Goal: Task Accomplishment & Management: Complete application form

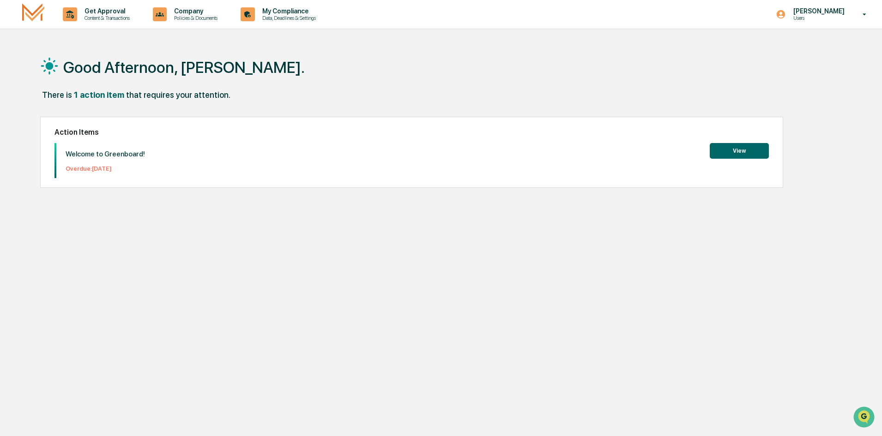
click at [760, 153] on button "View" at bounding box center [739, 151] width 59 height 16
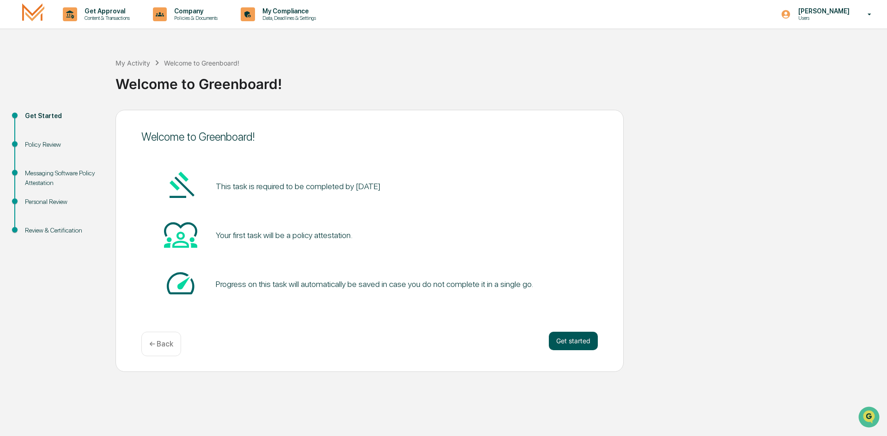
click at [549, 340] on button "Get started" at bounding box center [573, 341] width 49 height 18
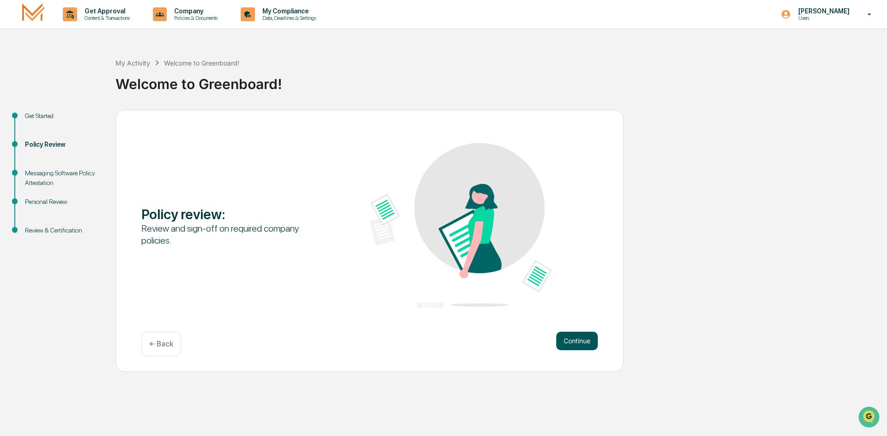
click at [581, 341] on button "Continue" at bounding box center [577, 341] width 42 height 18
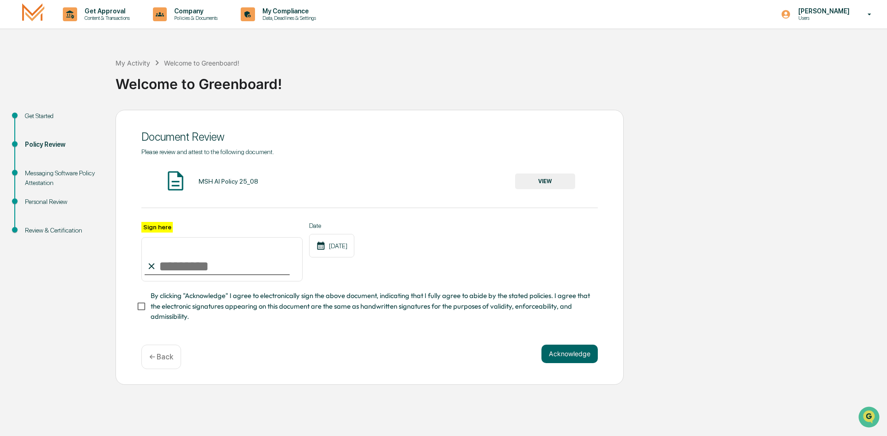
click at [167, 260] on input "Sign here" at bounding box center [221, 259] width 161 height 44
type input "********"
click at [153, 308] on span "By clicking "Acknowledge" I agree to electronically sign the above document, in…" at bounding box center [371, 306] width 440 height 31
click at [541, 172] on div "MSH AI Policy 25_08 VIEW" at bounding box center [369, 181] width 456 height 24
click at [540, 178] on button "VIEW" at bounding box center [545, 182] width 60 height 16
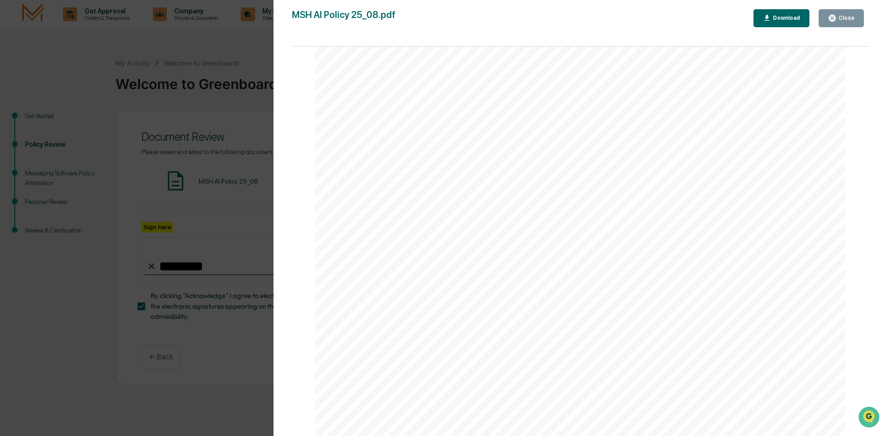
scroll to position [1750, 0]
click at [842, 14] on div "Close" at bounding box center [840, 18] width 27 height 9
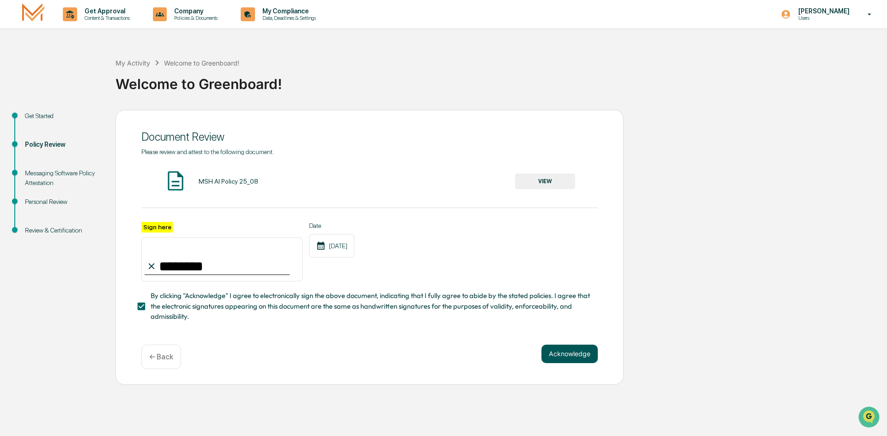
click at [561, 354] on button "Acknowledge" at bounding box center [569, 354] width 56 height 18
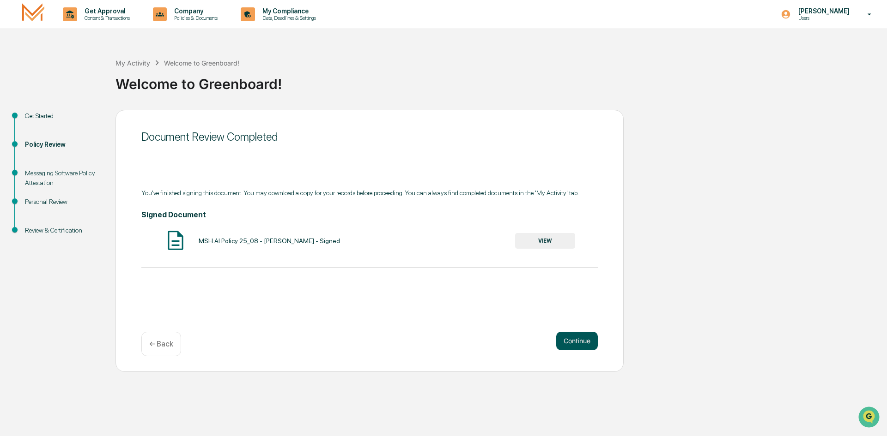
click at [583, 334] on button "Continue" at bounding box center [577, 341] width 42 height 18
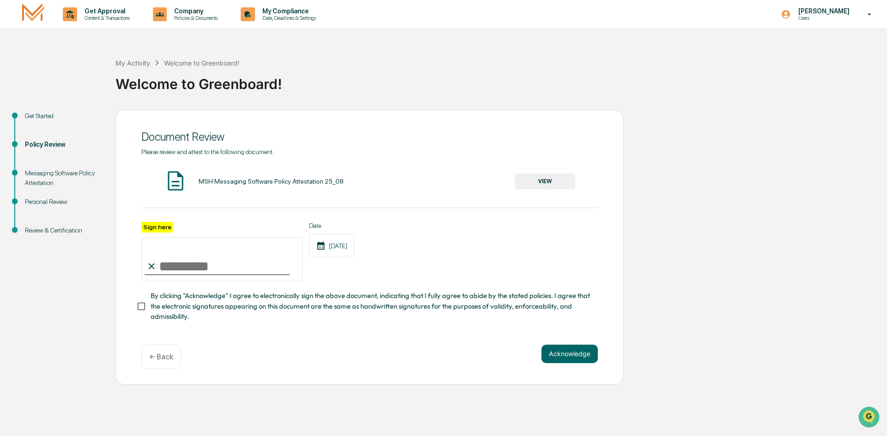
click at [537, 181] on button "VIEW" at bounding box center [545, 182] width 60 height 16
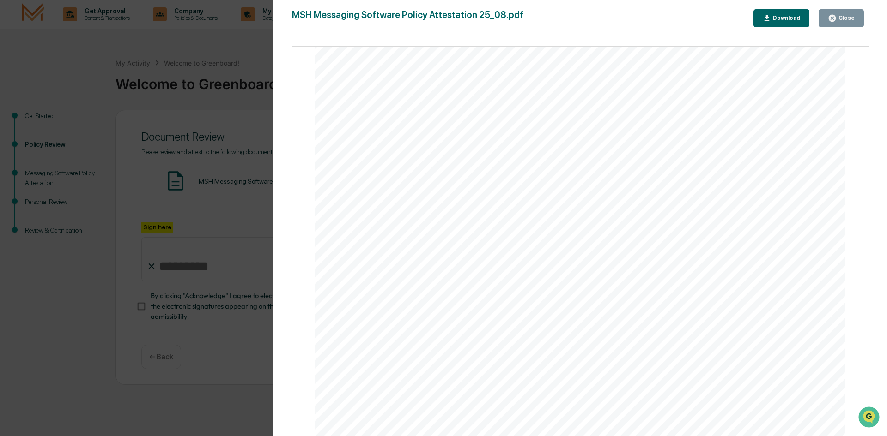
click at [844, 9] on div "Version History 08/21/2025, 02:15 PM Ashley Craddock MSH Messaging Software Pol…" at bounding box center [579, 227] width 613 height 455
click at [841, 18] on div "Close" at bounding box center [845, 18] width 18 height 6
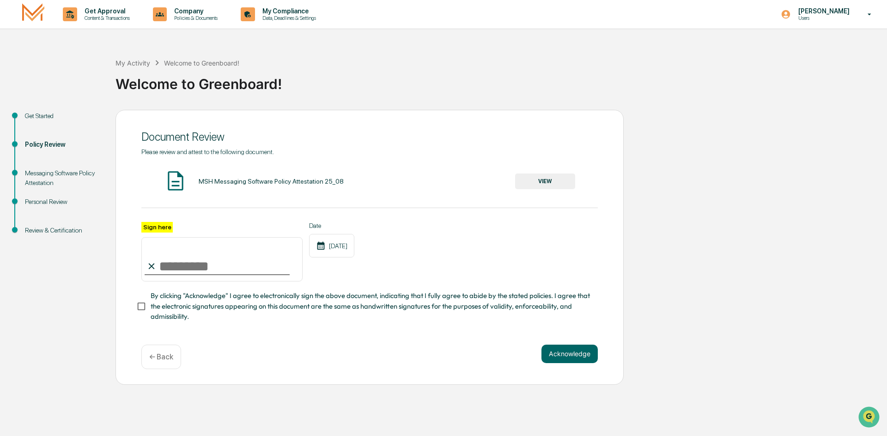
click at [187, 264] on input "Sign here" at bounding box center [221, 259] width 161 height 44
type input "********"
drag, startPoint x: 367, startPoint y: 306, endPoint x: 415, endPoint y: 310, distance: 47.7
click at [369, 305] on span "By clicking "Acknowledge" I agree to electronically sign the above document, in…" at bounding box center [371, 306] width 440 height 31
click at [573, 357] on button "Acknowledge" at bounding box center [569, 354] width 56 height 18
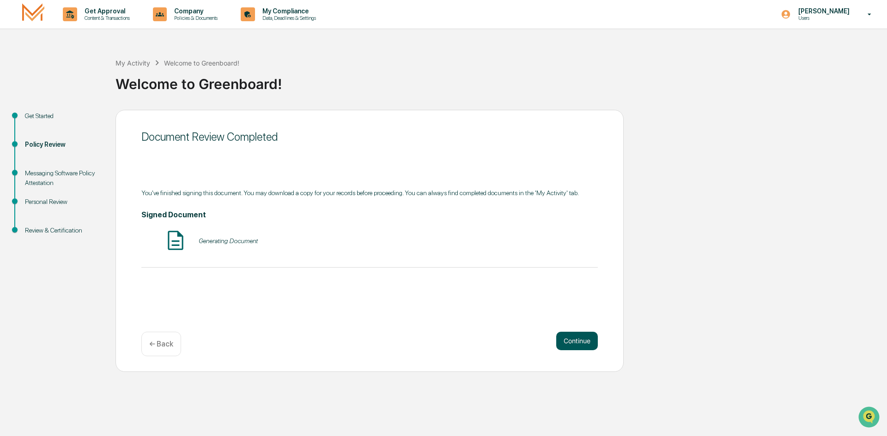
click at [573, 342] on button "Continue" at bounding box center [577, 341] width 42 height 18
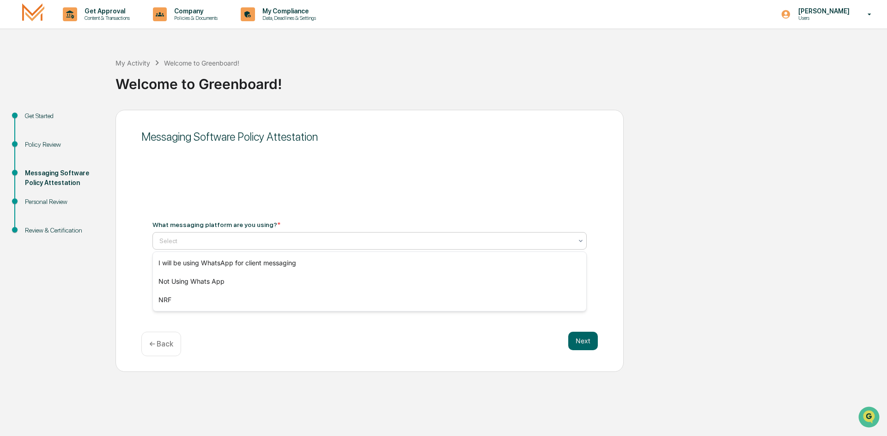
click at [574, 238] on div "Select" at bounding box center [366, 241] width 422 height 13
click at [505, 242] on div at bounding box center [365, 240] width 413 height 9
click at [233, 286] on div "Not Using Whats App" at bounding box center [369, 281] width 433 height 18
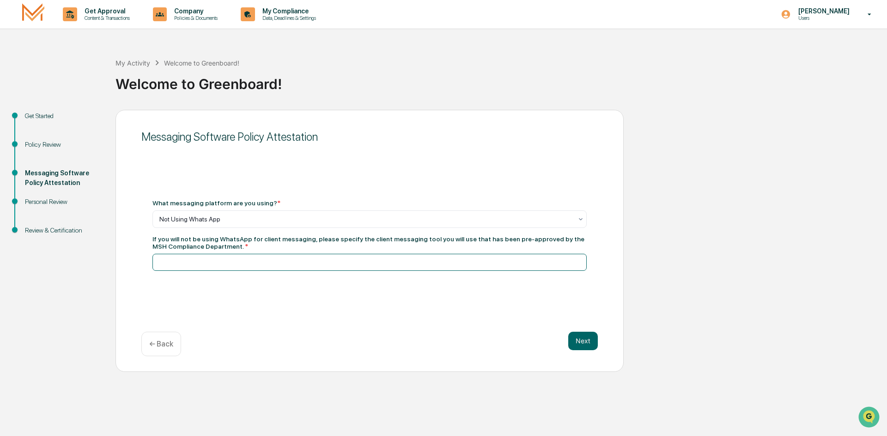
click at [420, 263] on input at bounding box center [369, 262] width 434 height 17
type input "**********"
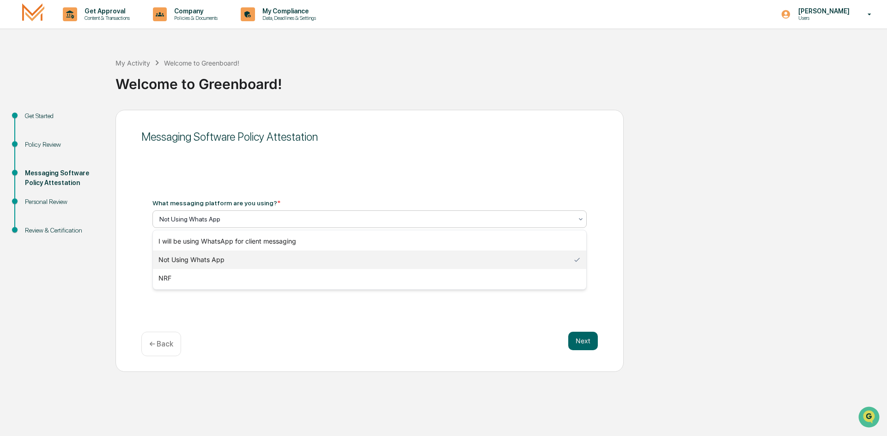
click at [578, 219] on icon at bounding box center [580, 219] width 7 height 7
click at [624, 206] on div "**********" at bounding box center [443, 241] width 877 height 262
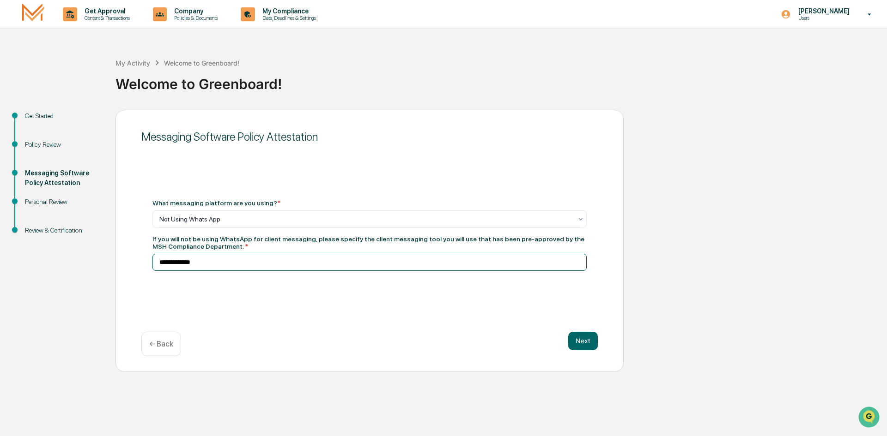
click at [233, 259] on input "**********" at bounding box center [369, 262] width 434 height 17
click at [585, 340] on button "Next" at bounding box center [583, 341] width 30 height 18
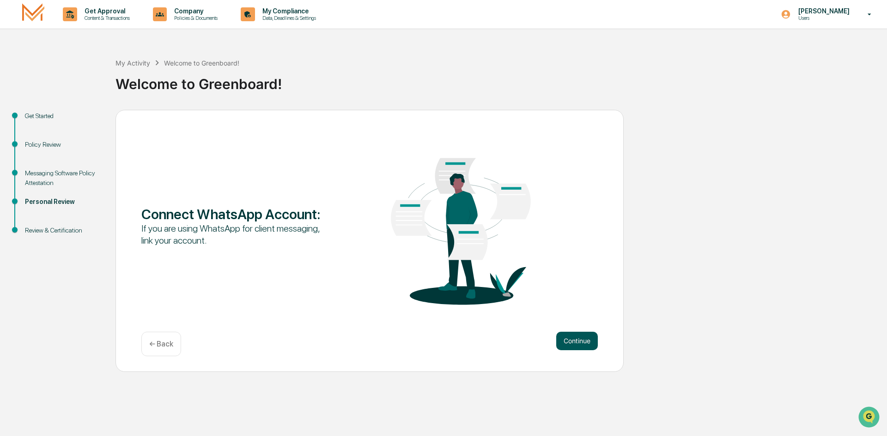
click at [591, 338] on button "Continue" at bounding box center [577, 341] width 42 height 18
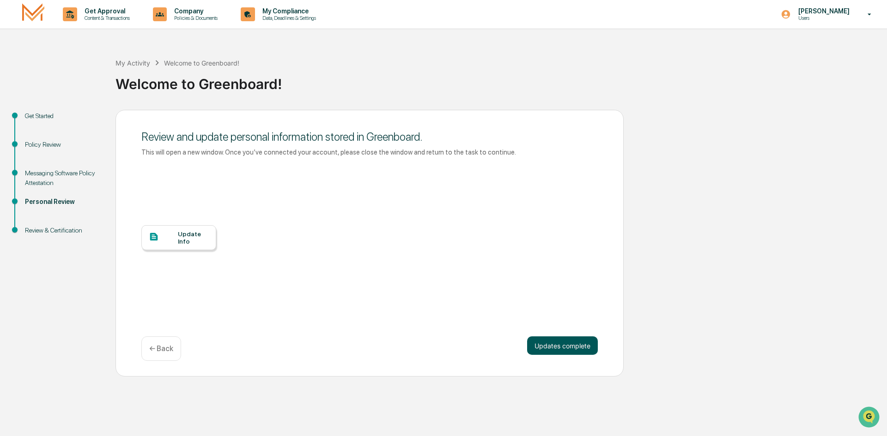
click at [573, 344] on button "Updates complete" at bounding box center [562, 346] width 71 height 18
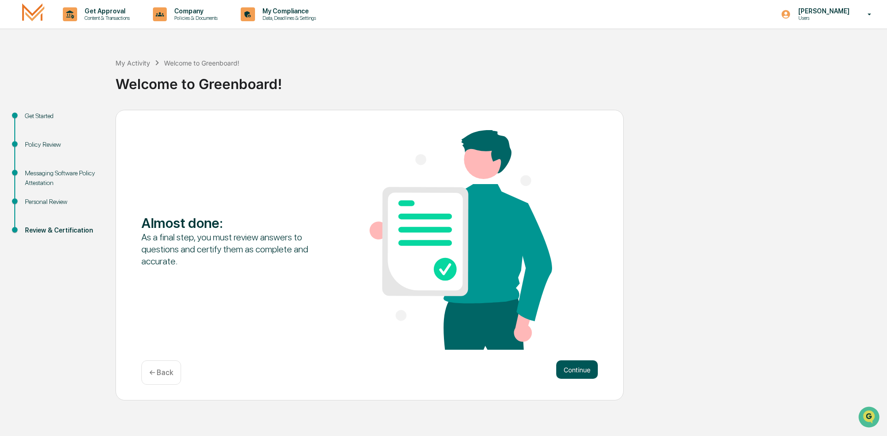
click at [592, 364] on button "Continue" at bounding box center [577, 370] width 42 height 18
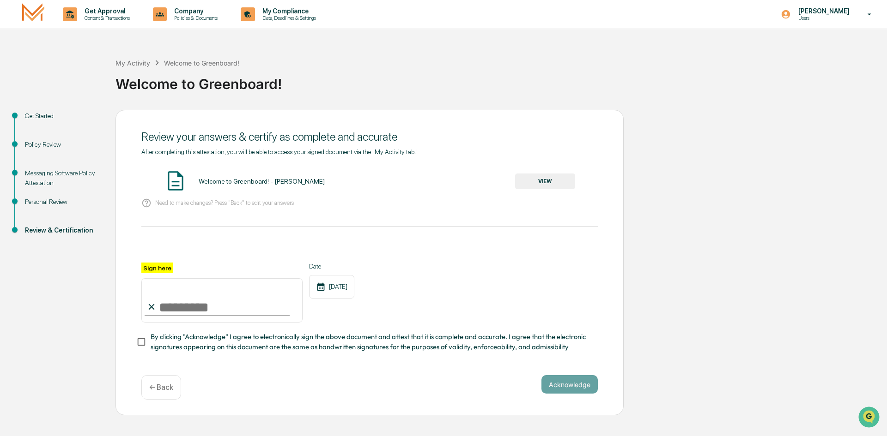
click at [168, 308] on input "Sign here" at bounding box center [221, 300] width 161 height 44
type input "*"
type input "********"
click at [573, 385] on button "Acknowledge" at bounding box center [569, 384] width 56 height 18
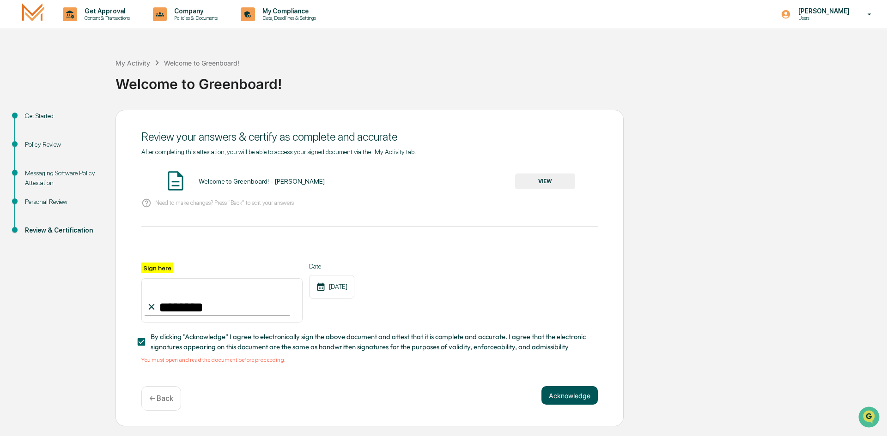
click at [568, 392] on button "Acknowledge" at bounding box center [569, 395] width 56 height 18
click at [565, 392] on button "Acknowledge" at bounding box center [569, 395] width 56 height 18
click at [578, 399] on button "Acknowledge" at bounding box center [569, 395] width 56 height 18
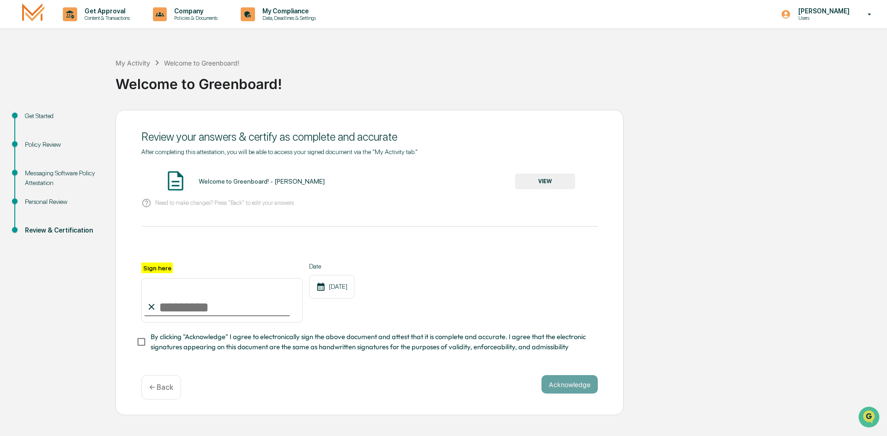
click at [179, 304] on input "Sign here" at bounding box center [221, 300] width 161 height 44
type input "********"
click at [165, 337] on span "By clicking "Acknowledge" I agree to electronically sign the above document and…" at bounding box center [371, 342] width 440 height 21
click at [563, 392] on button "Acknowledge" at bounding box center [569, 384] width 56 height 18
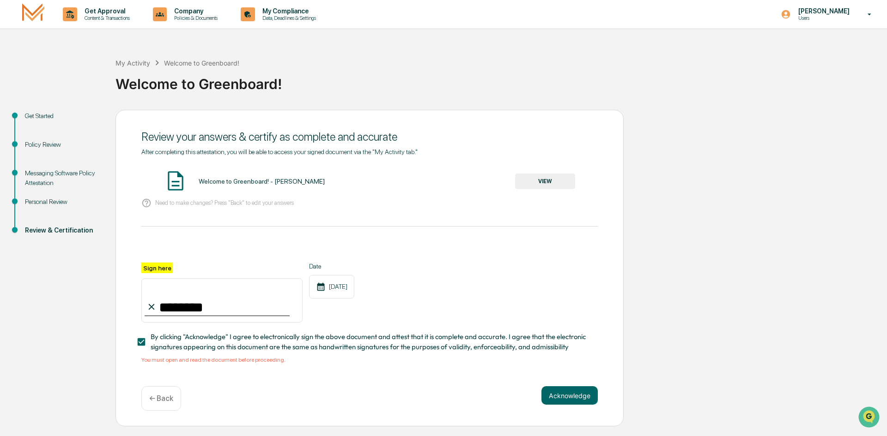
click at [550, 181] on button "VIEW" at bounding box center [545, 182] width 60 height 16
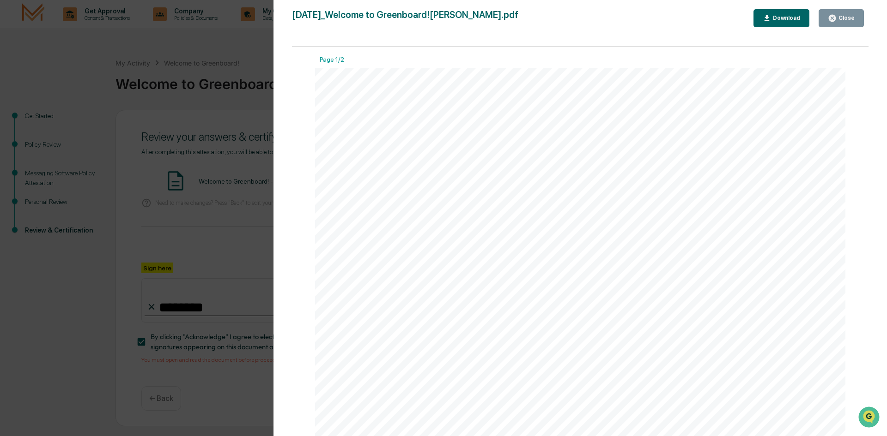
click at [843, 12] on button "Close" at bounding box center [840, 18] width 45 height 18
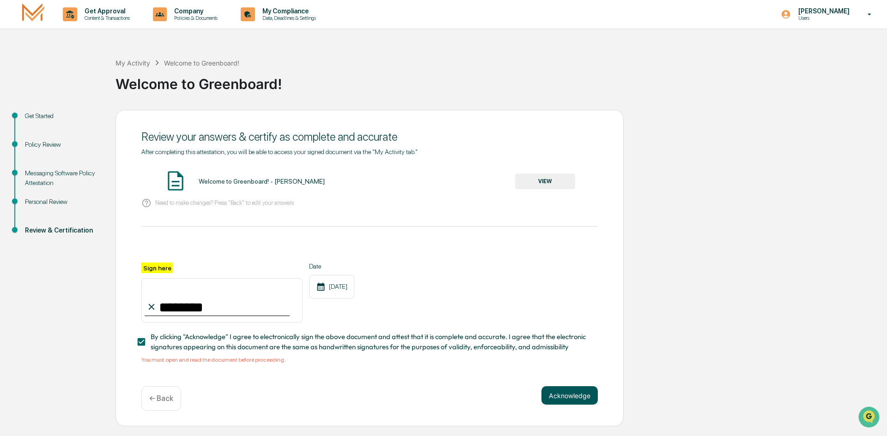
click at [590, 400] on button "Acknowledge" at bounding box center [569, 395] width 56 height 18
